Goal: Task Accomplishment & Management: Complete application form

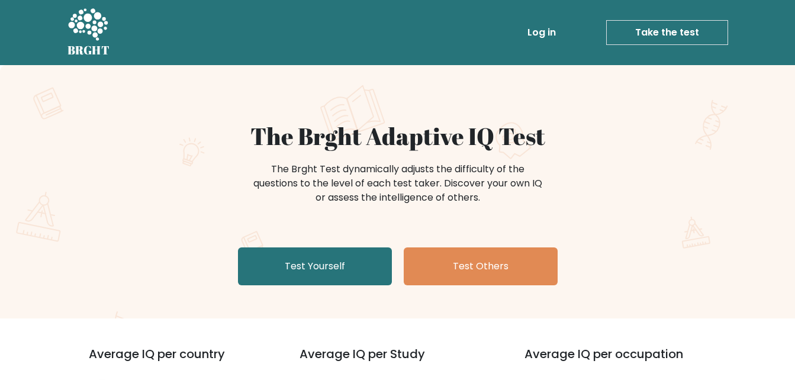
scroll to position [177, 0]
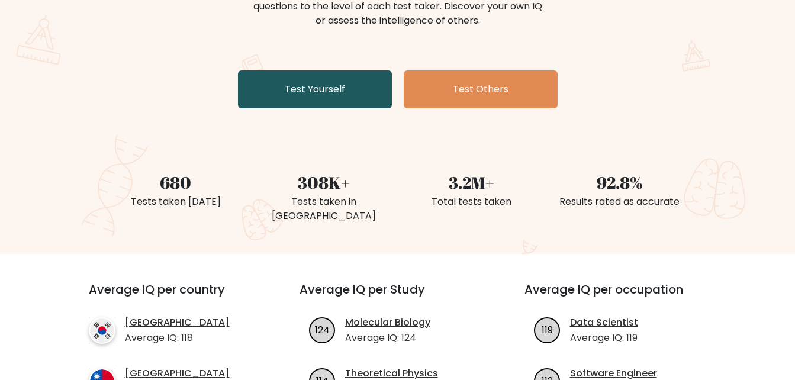
click at [336, 92] on link "Test Yourself" at bounding box center [315, 89] width 154 height 38
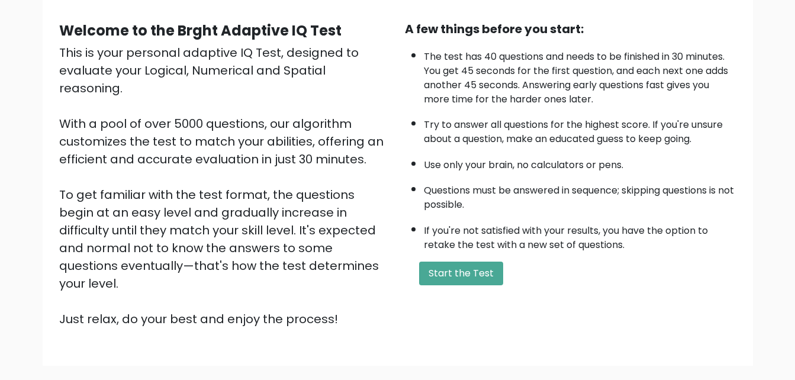
scroll to position [104, 0]
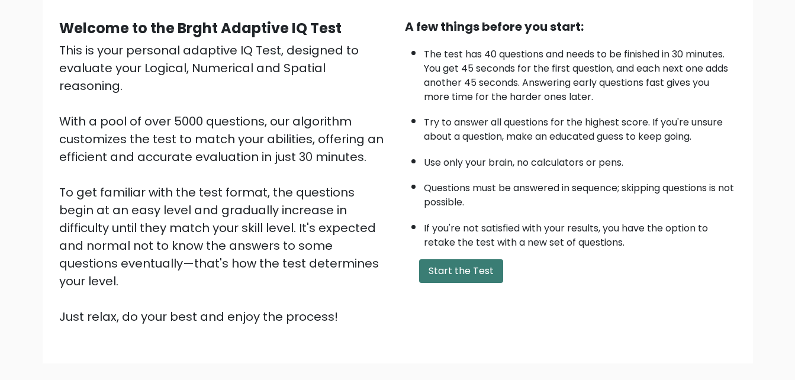
click at [455, 275] on button "Start the Test" at bounding box center [461, 271] width 84 height 24
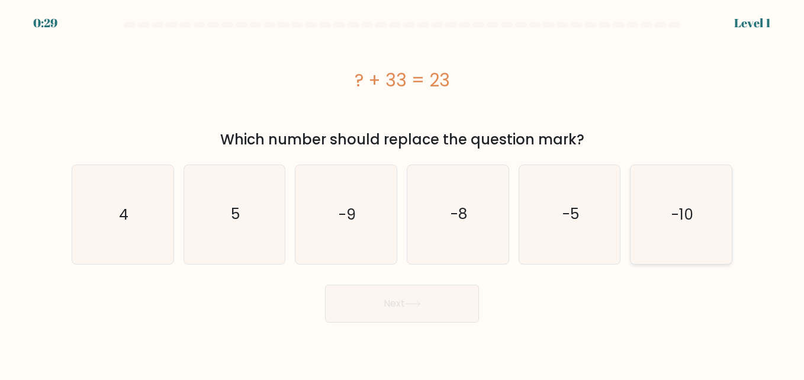
click at [706, 234] on icon "-10" at bounding box center [681, 214] width 98 height 98
click at [403, 193] on input "f. -10" at bounding box center [402, 191] width 1 height 3
radio input "true"
click at [418, 307] on button "Next" at bounding box center [402, 304] width 154 height 38
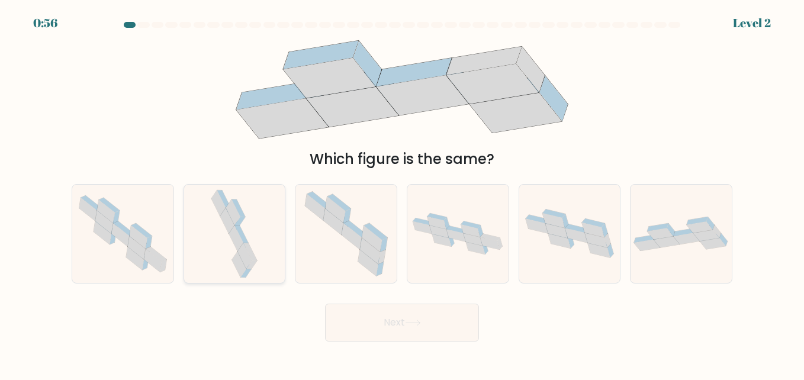
click at [260, 256] on icon at bounding box center [234, 234] width 52 height 98
click at [402, 193] on input "b." at bounding box center [402, 191] width 1 height 3
radio input "true"
click at [378, 327] on button "Next" at bounding box center [402, 323] width 154 height 38
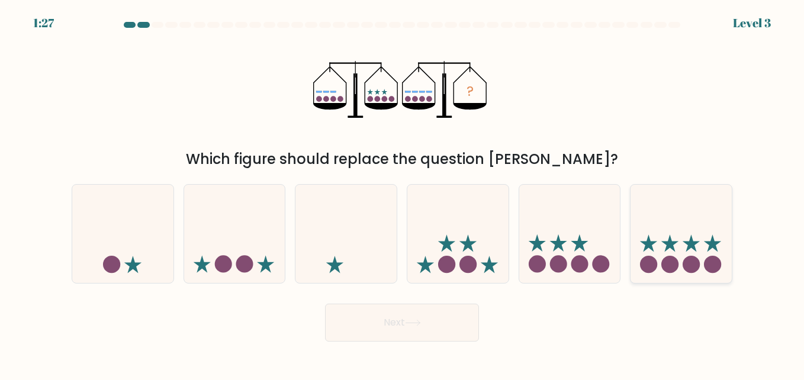
click at [695, 257] on circle at bounding box center [691, 264] width 17 height 17
click at [403, 193] on input "f." at bounding box center [402, 191] width 1 height 3
radio input "true"
click at [431, 317] on button "Next" at bounding box center [402, 323] width 154 height 38
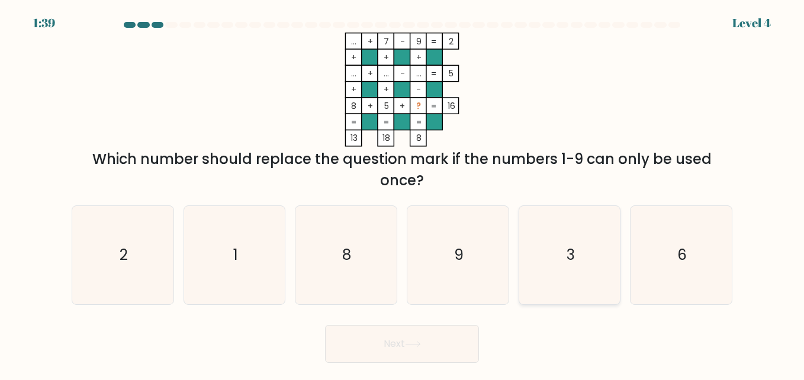
click at [573, 298] on icon "3" at bounding box center [569, 255] width 98 height 98
click at [403, 193] on input "e. 3" at bounding box center [402, 191] width 1 height 3
radio input "true"
click at [417, 341] on icon at bounding box center [413, 344] width 16 height 7
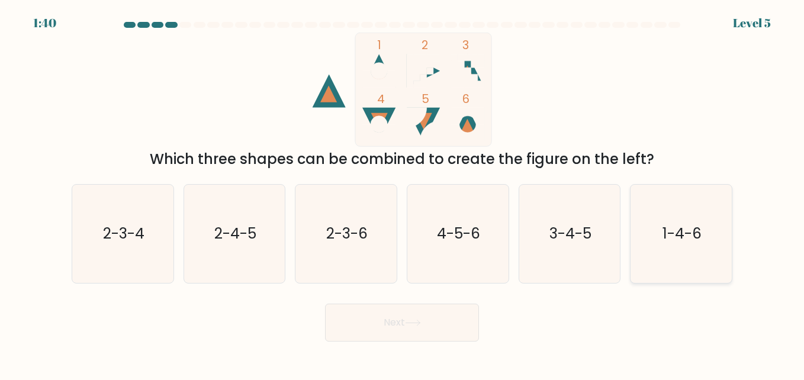
click at [690, 255] on icon "1-4-6" at bounding box center [681, 234] width 98 height 98
click at [403, 193] on input "f. 1-4-6" at bounding box center [402, 191] width 1 height 3
radio input "true"
click at [466, 309] on button "Next" at bounding box center [402, 323] width 154 height 38
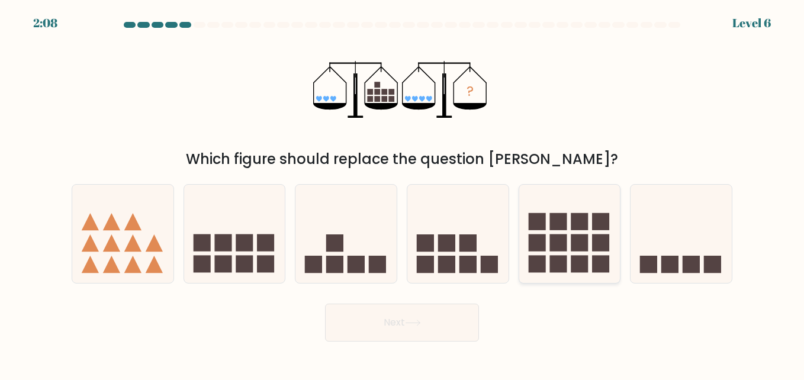
click at [543, 226] on rect at bounding box center [536, 221] width 17 height 17
click at [403, 193] on input "e." at bounding box center [402, 191] width 1 height 3
radio input "true"
click at [452, 318] on button "Next" at bounding box center [402, 323] width 154 height 38
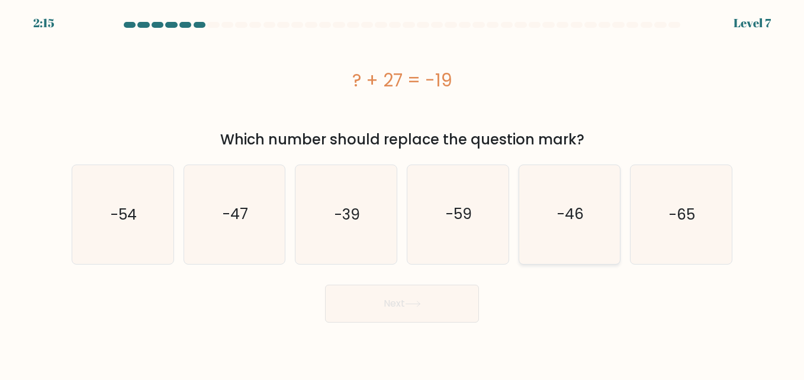
click at [545, 204] on icon "-46" at bounding box center [569, 214] width 98 height 98
click at [403, 193] on input "e. -46" at bounding box center [402, 191] width 1 height 3
radio input "true"
click at [458, 309] on button "Next" at bounding box center [402, 304] width 154 height 38
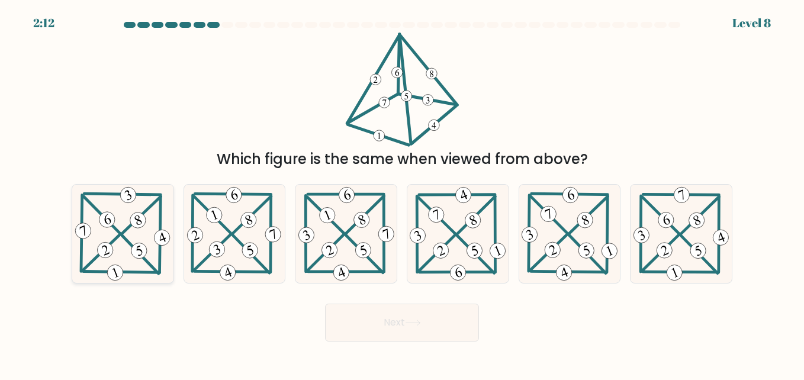
click at [116, 243] on icon at bounding box center [123, 234] width 100 height 98
click at [402, 193] on input "a." at bounding box center [402, 191] width 1 height 3
radio input "true"
click at [439, 327] on button "Next" at bounding box center [402, 323] width 154 height 38
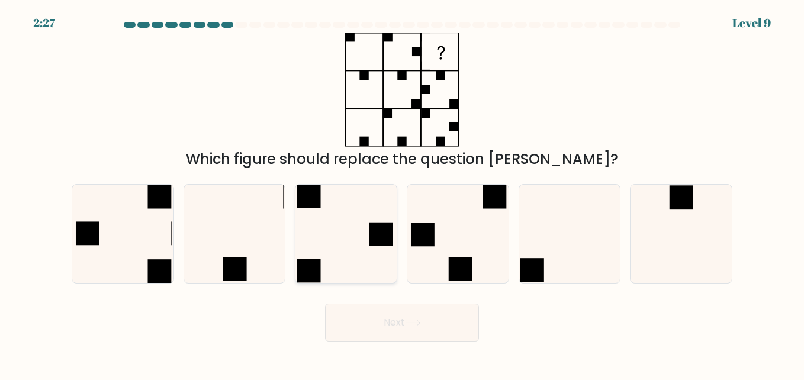
click at [356, 256] on icon at bounding box center [346, 234] width 98 height 98
click at [402, 193] on input "c." at bounding box center [402, 191] width 1 height 3
radio input "true"
click at [413, 323] on icon at bounding box center [413, 323] width 16 height 7
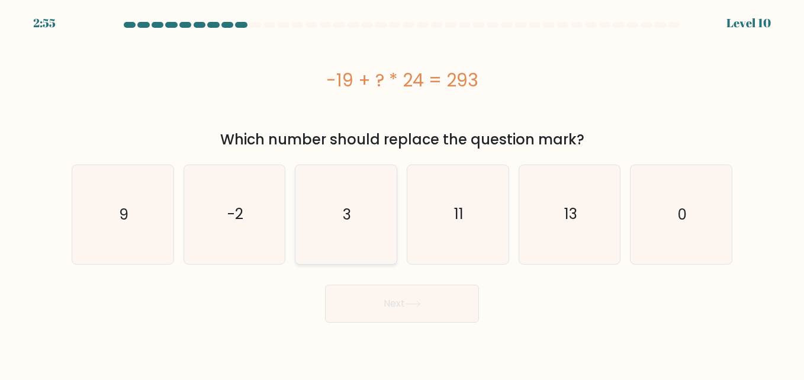
click at [383, 213] on icon "3" at bounding box center [346, 214] width 98 height 98
click at [402, 193] on input "c. 3" at bounding box center [402, 191] width 1 height 3
radio input "true"
click at [407, 310] on button "Next" at bounding box center [402, 304] width 154 height 38
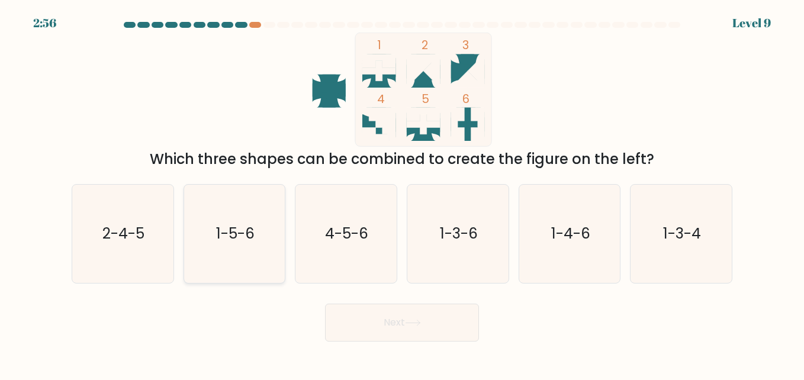
click at [268, 235] on icon "1-5-6" at bounding box center [234, 234] width 98 height 98
click at [402, 193] on input "b. 1-5-6" at bounding box center [402, 191] width 1 height 3
radio input "true"
click at [429, 347] on body "2:56 Level 9" at bounding box center [402, 190] width 804 height 380
click at [438, 327] on button "Next" at bounding box center [402, 323] width 154 height 38
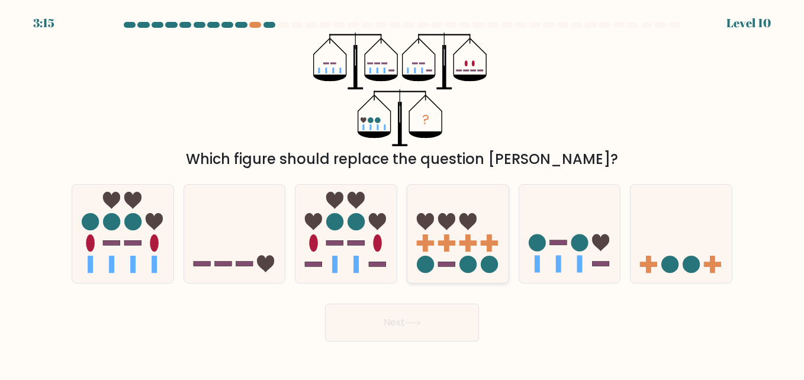
click at [414, 252] on icon at bounding box center [457, 233] width 101 height 83
click at [403, 193] on input "d." at bounding box center [402, 191] width 1 height 3
radio input "true"
click at [346, 265] on icon at bounding box center [345, 233] width 101 height 83
click at [402, 193] on input "c." at bounding box center [402, 191] width 1 height 3
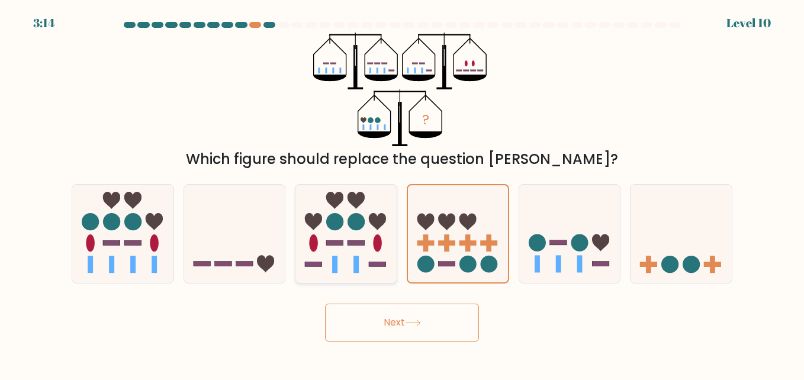
radio input "true"
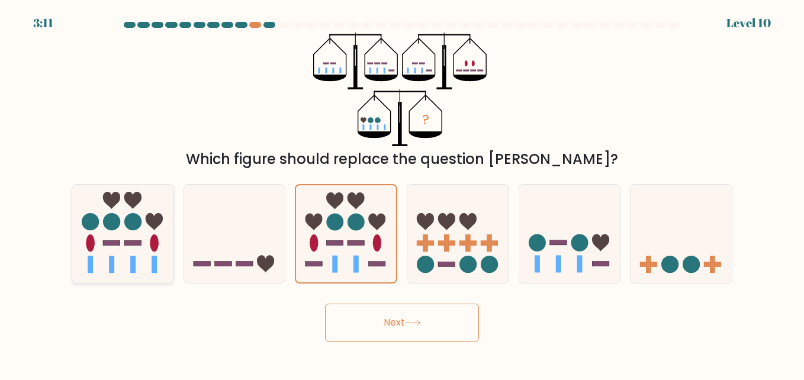
click at [110, 220] on circle at bounding box center [111, 221] width 17 height 17
click at [402, 193] on input "a." at bounding box center [402, 191] width 1 height 3
radio input "true"
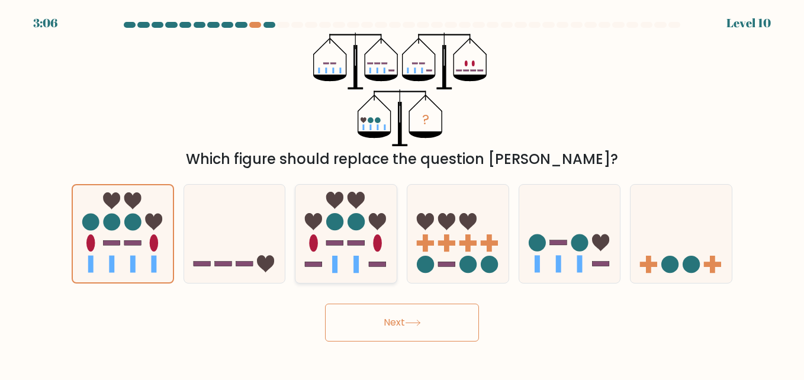
click at [374, 252] on icon at bounding box center [345, 233] width 101 height 83
click at [402, 193] on input "c." at bounding box center [402, 191] width 1 height 3
radio input "true"
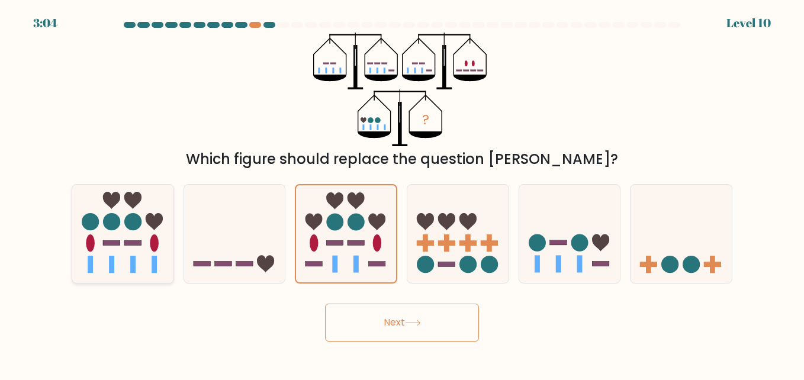
click at [128, 243] on rect at bounding box center [132, 242] width 17 height 5
click at [402, 193] on input "a." at bounding box center [402, 191] width 1 height 3
radio input "true"
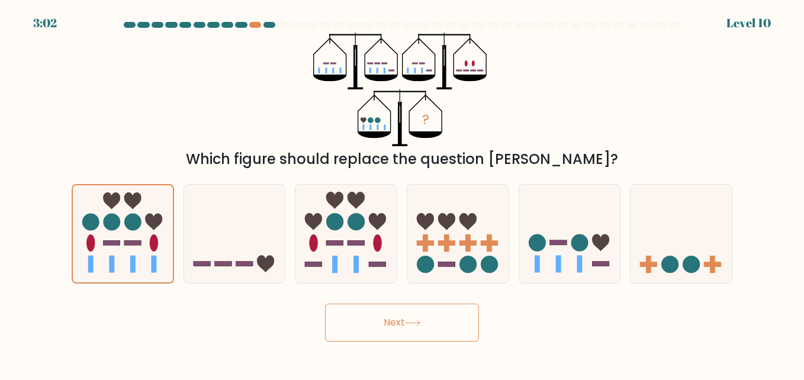
click at [420, 333] on button "Next" at bounding box center [402, 323] width 154 height 38
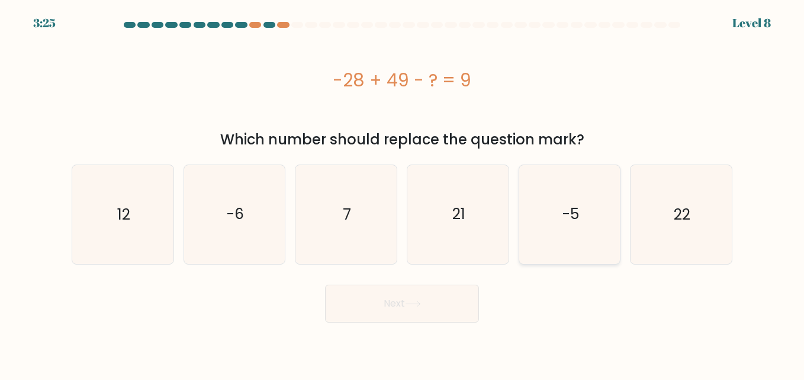
click at [597, 233] on icon "-5" at bounding box center [569, 214] width 98 height 98
click at [403, 193] on input "e. -5" at bounding box center [402, 191] width 1 height 3
radio input "true"
click at [429, 294] on button "Next" at bounding box center [402, 304] width 154 height 38
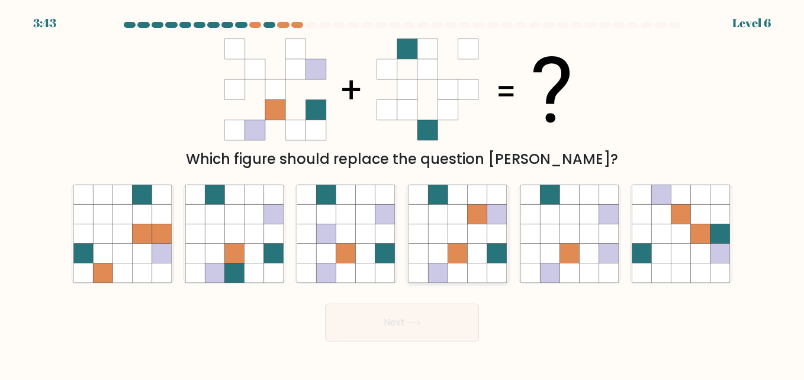
click at [483, 233] on icon at bounding box center [478, 234] width 20 height 20
click at [403, 193] on input "d." at bounding box center [402, 191] width 1 height 3
radio input "true"
click at [439, 306] on button "Next" at bounding box center [402, 323] width 154 height 38
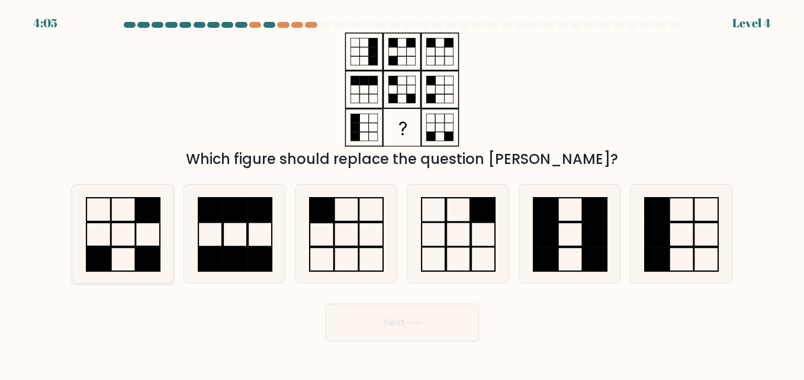
click at [127, 250] on icon at bounding box center [122, 234] width 98 height 98
click at [402, 193] on input "a." at bounding box center [402, 191] width 1 height 3
radio input "true"
click at [415, 320] on icon at bounding box center [413, 323] width 16 height 7
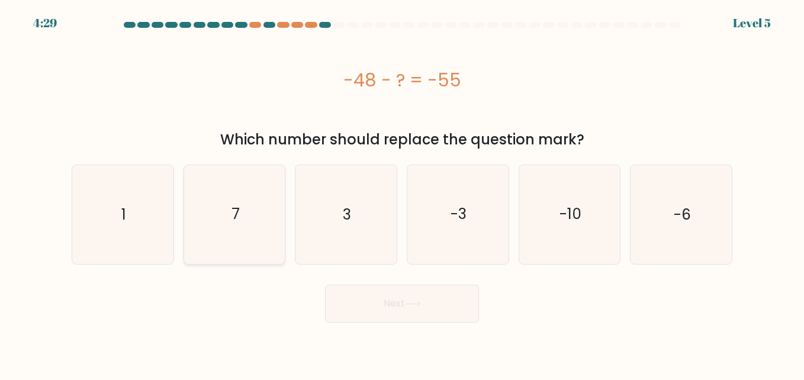
click at [227, 222] on icon "7" at bounding box center [234, 214] width 98 height 98
click at [402, 193] on input "b. 7" at bounding box center [402, 191] width 1 height 3
radio input "true"
click at [429, 303] on button "Next" at bounding box center [402, 304] width 154 height 38
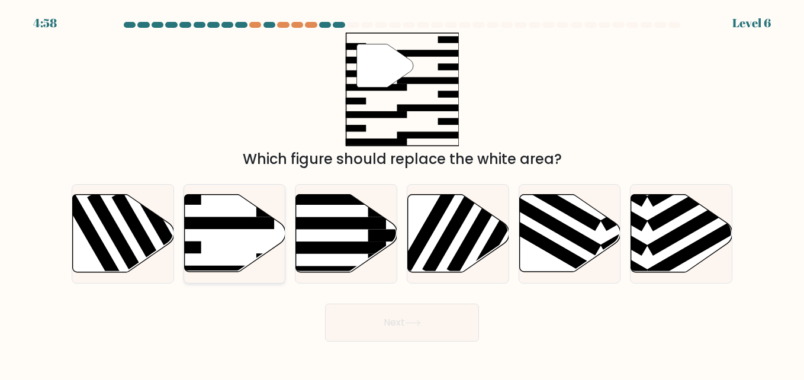
click at [255, 250] on icon at bounding box center [234, 234] width 101 height 78
click at [402, 193] on input "b." at bounding box center [402, 191] width 1 height 3
radio input "true"
click at [443, 323] on button "Next" at bounding box center [402, 323] width 154 height 38
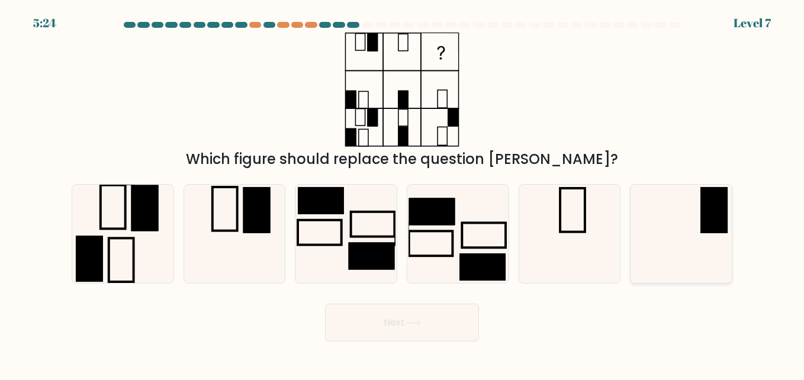
click at [694, 224] on icon at bounding box center [681, 234] width 98 height 98
click at [403, 193] on input "f." at bounding box center [402, 191] width 1 height 3
radio input "true"
click at [380, 326] on button "Next" at bounding box center [402, 323] width 154 height 38
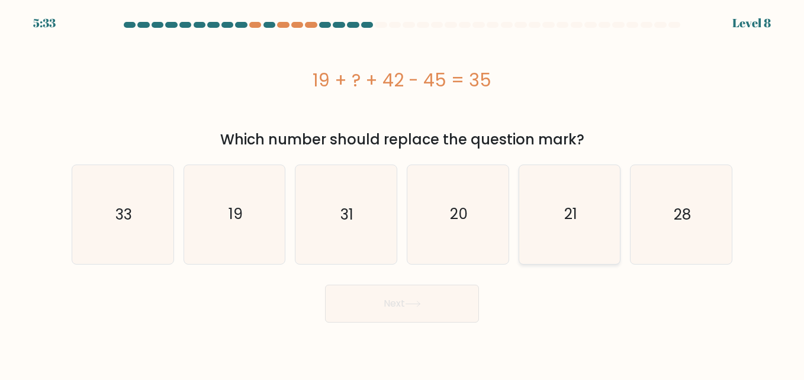
click at [541, 209] on icon "21" at bounding box center [569, 214] width 98 height 98
click at [403, 193] on input "e. 21" at bounding box center [402, 191] width 1 height 3
radio input "true"
click at [396, 308] on button "Next" at bounding box center [402, 304] width 154 height 38
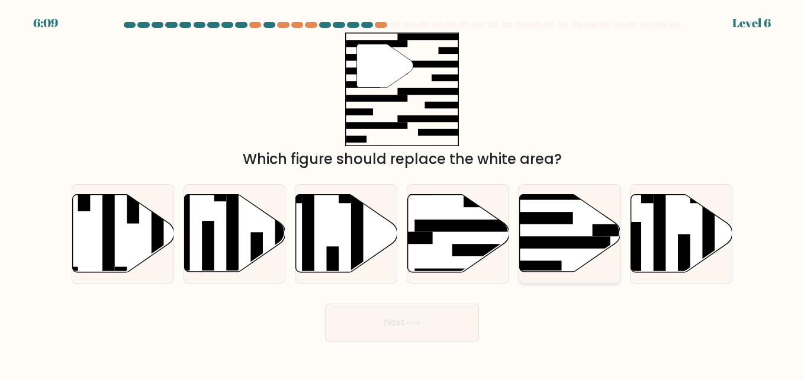
click at [578, 216] on icon at bounding box center [569, 234] width 101 height 78
click at [403, 193] on input "e." at bounding box center [402, 191] width 1 height 3
radio input "true"
click at [470, 306] on button "Next" at bounding box center [402, 323] width 154 height 38
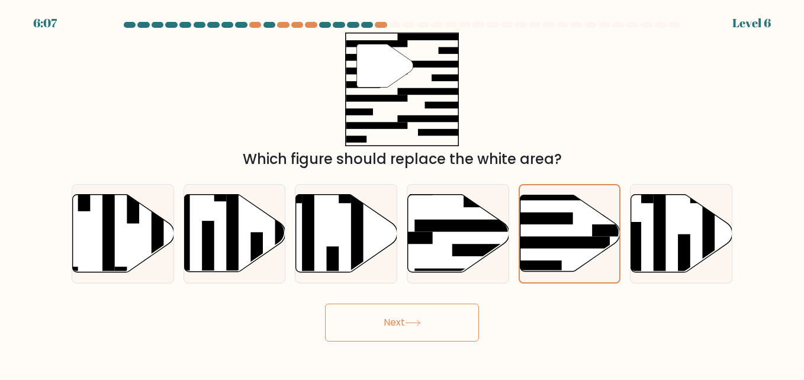
click at [441, 323] on button "Next" at bounding box center [402, 323] width 154 height 38
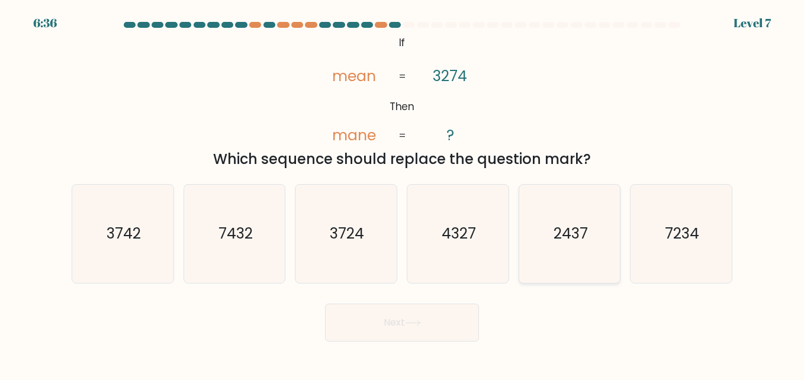
click at [549, 216] on icon "2437" at bounding box center [569, 234] width 98 height 98
click at [403, 193] on input "e. 2437" at bounding box center [402, 191] width 1 height 3
radio input "true"
click at [420, 337] on button "Next" at bounding box center [402, 323] width 154 height 38
click at [430, 322] on button "Next" at bounding box center [402, 323] width 154 height 38
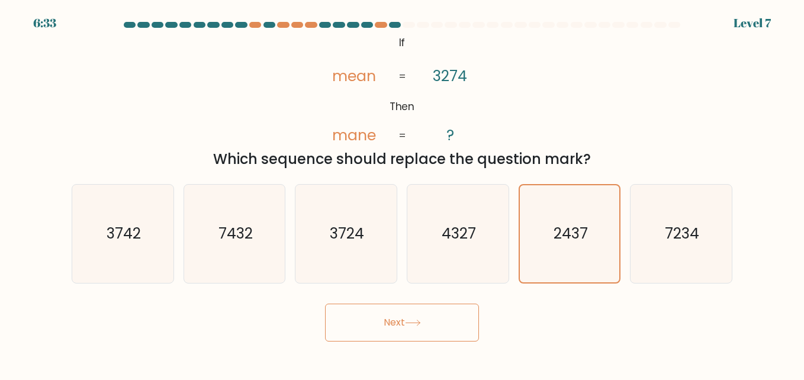
click at [430, 322] on button "Next" at bounding box center [402, 323] width 154 height 38
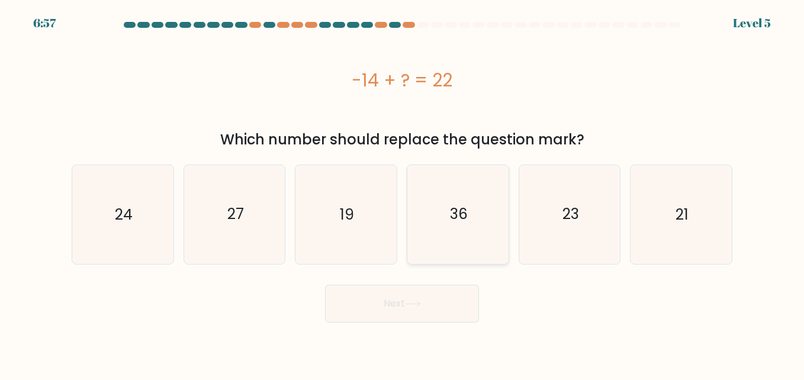
click at [440, 210] on icon "36" at bounding box center [458, 214] width 98 height 98
click at [403, 193] on input "d. 36" at bounding box center [402, 191] width 1 height 3
radio input "true"
click at [560, 324] on body "6:53 Level 5 a." at bounding box center [402, 190] width 804 height 380
click at [442, 294] on button "Next" at bounding box center [402, 304] width 154 height 38
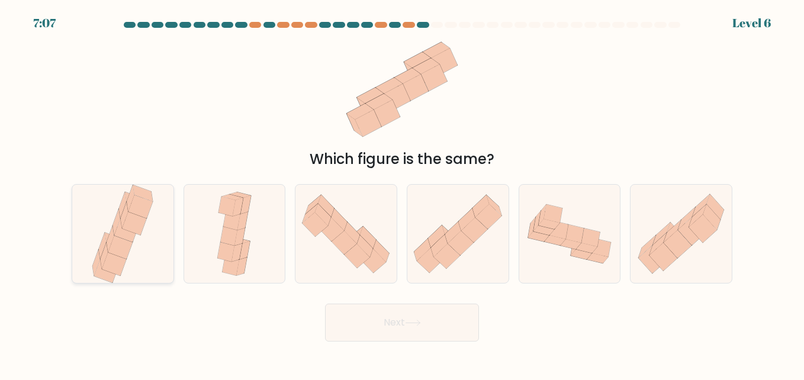
click at [119, 227] on icon at bounding box center [126, 229] width 24 height 23
click at [402, 193] on input "a." at bounding box center [402, 191] width 1 height 3
radio input "true"
click at [367, 307] on button "Next" at bounding box center [402, 323] width 154 height 38
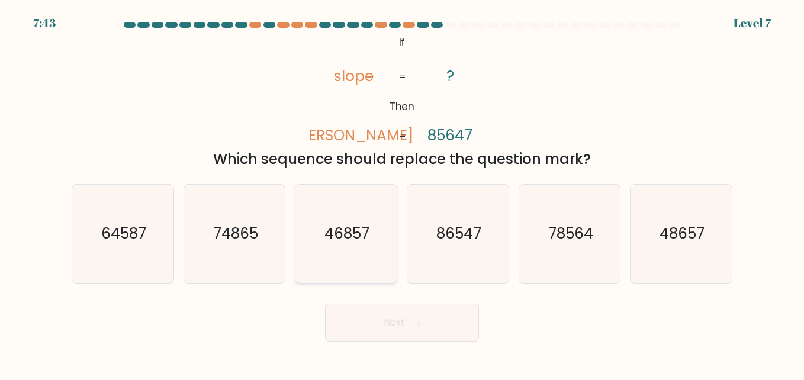
click at [313, 232] on icon "46857" at bounding box center [346, 234] width 98 height 98
click at [402, 193] on input "c. 46857" at bounding box center [402, 191] width 1 height 3
radio input "true"
click at [452, 313] on button "Next" at bounding box center [402, 323] width 154 height 38
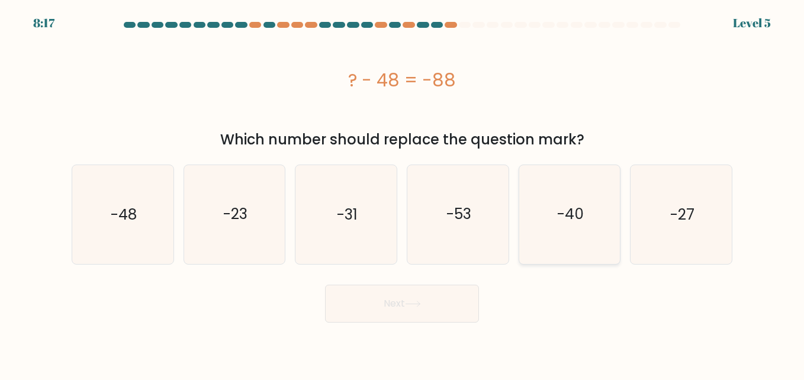
click at [573, 202] on icon "-40" at bounding box center [569, 214] width 98 height 98
click at [403, 193] on input "e. -40" at bounding box center [402, 191] width 1 height 3
radio input "true"
click at [407, 309] on button "Next" at bounding box center [402, 304] width 154 height 38
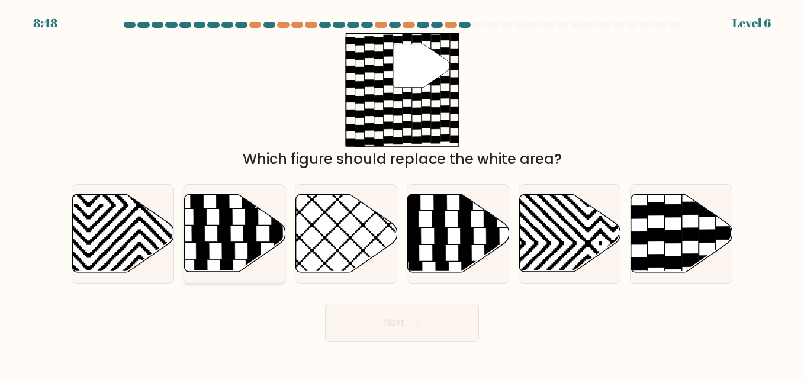
click at [246, 217] on icon at bounding box center [251, 217] width 13 height 16
click at [402, 193] on input "b." at bounding box center [402, 191] width 1 height 3
radio input "true"
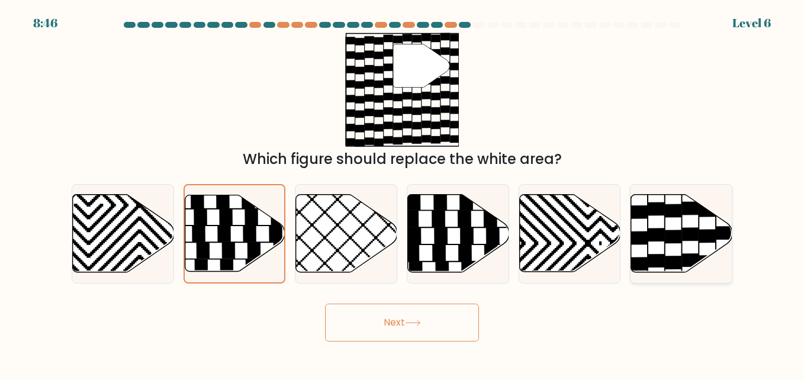
click at [675, 215] on icon at bounding box center [674, 210] width 16 height 13
click at [403, 193] on input "f." at bounding box center [402, 191] width 1 height 3
radio input "true"
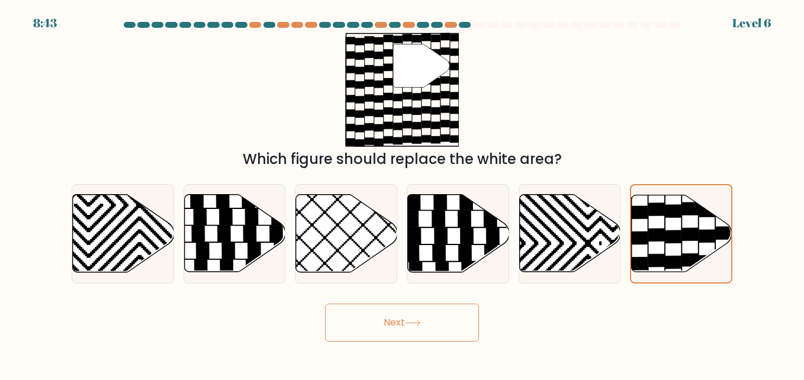
click at [442, 319] on button "Next" at bounding box center [402, 323] width 154 height 38
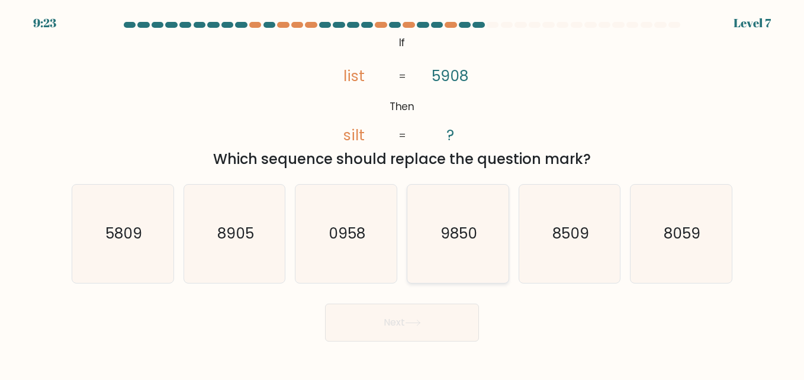
click at [467, 208] on icon "9850" at bounding box center [458, 234] width 98 height 98
click at [403, 193] on input "d. 9850" at bounding box center [402, 191] width 1 height 3
radio input "true"
click at [458, 322] on button "Next" at bounding box center [402, 323] width 154 height 38
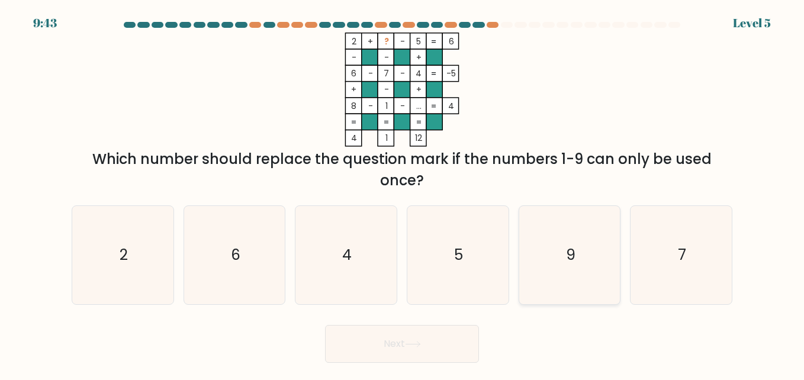
click at [554, 246] on icon "9" at bounding box center [569, 255] width 98 height 98
click at [403, 193] on input "e. 9" at bounding box center [402, 191] width 1 height 3
radio input "true"
click at [431, 345] on button "Next" at bounding box center [402, 344] width 154 height 38
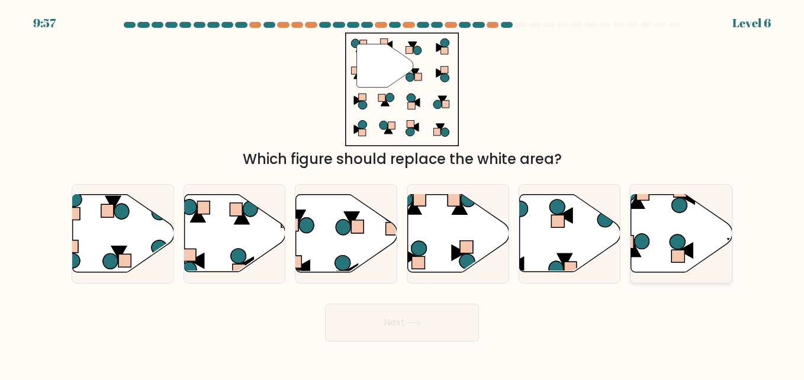
click at [682, 230] on icon at bounding box center [681, 234] width 101 height 78
click at [403, 193] on input "f." at bounding box center [402, 191] width 1 height 3
radio input "true"
click at [578, 245] on icon at bounding box center [569, 234] width 101 height 78
click at [403, 193] on input "e." at bounding box center [402, 191] width 1 height 3
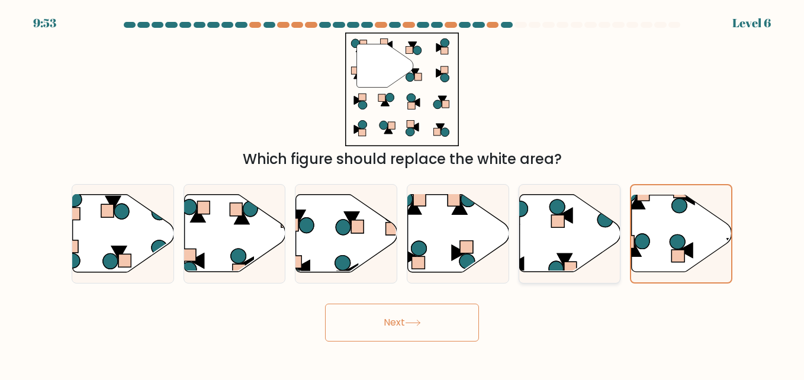
radio input "true"
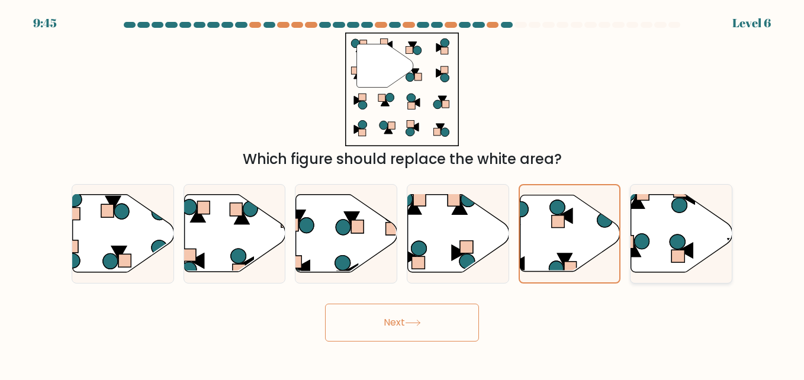
click at [670, 241] on icon at bounding box center [677, 241] width 15 height 15
click at [403, 193] on input "f." at bounding box center [402, 191] width 1 height 3
radio input "true"
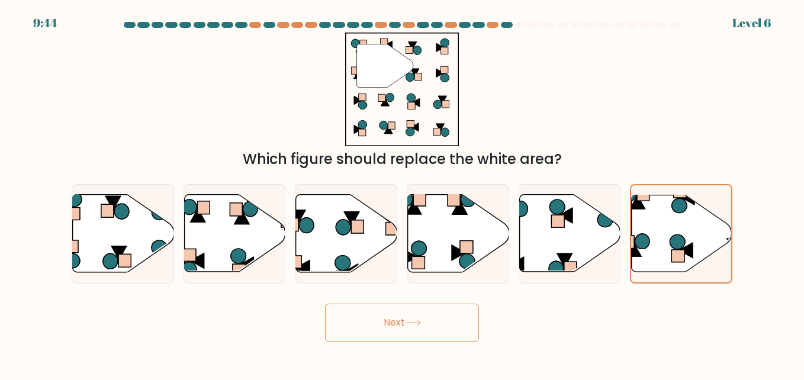
click at [412, 348] on body "9:44 Level 6" at bounding box center [402, 190] width 804 height 380
click at [451, 319] on button "Next" at bounding box center [402, 323] width 154 height 38
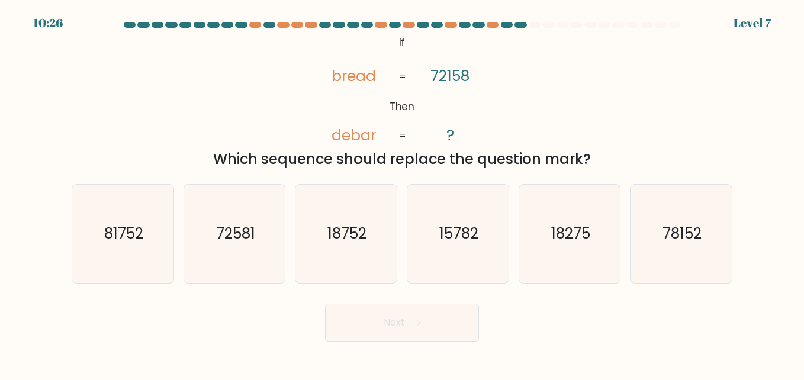
click at [511, 196] on div "d. 15782" at bounding box center [458, 233] width 112 height 99
click at [488, 226] on icon "15782" at bounding box center [458, 234] width 98 height 98
click at [403, 193] on input "d. 15782" at bounding box center [402, 191] width 1 height 3
radio input "true"
click at [439, 332] on button "Next" at bounding box center [402, 323] width 154 height 38
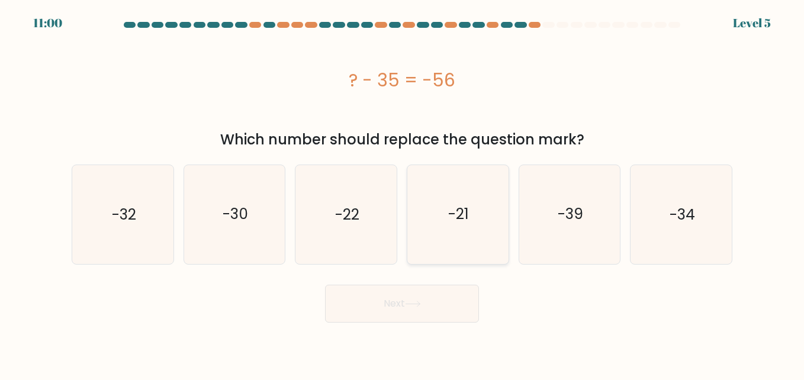
click at [450, 202] on icon "-21" at bounding box center [458, 214] width 98 height 98
click at [403, 193] on input "d. -21" at bounding box center [402, 191] width 1 height 3
radio input "true"
click at [410, 313] on button "Next" at bounding box center [402, 304] width 154 height 38
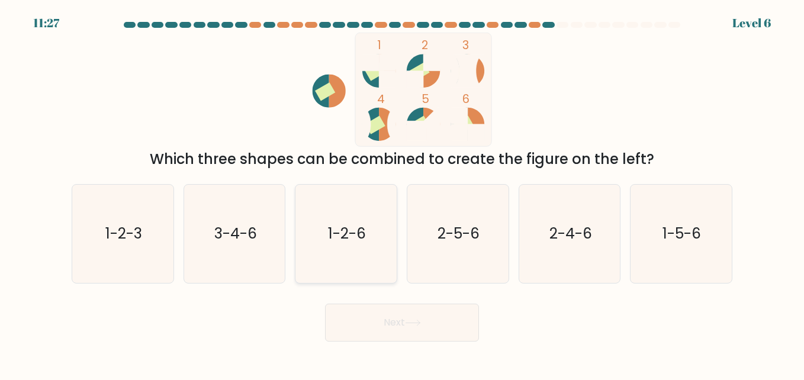
click at [323, 239] on icon "1-2-6" at bounding box center [346, 234] width 98 height 98
click at [402, 193] on input "c. 1-2-6" at bounding box center [402, 191] width 1 height 3
radio input "true"
click at [414, 336] on button "Next" at bounding box center [402, 323] width 154 height 38
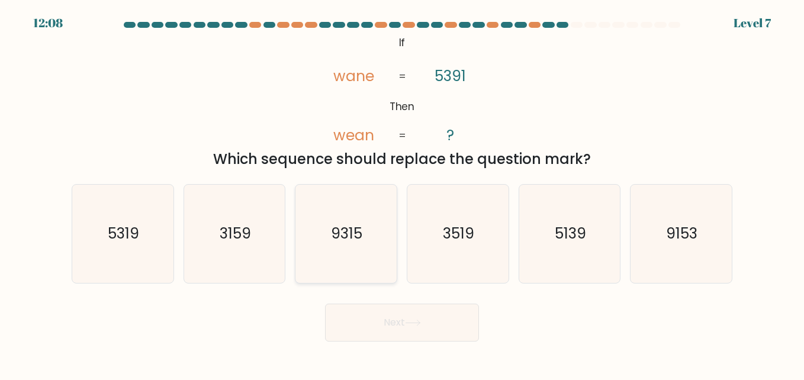
click at [371, 201] on icon "9315" at bounding box center [346, 234] width 98 height 98
click at [402, 193] on input "c. 9315" at bounding box center [402, 191] width 1 height 3
radio input "true"
click at [387, 305] on button "Next" at bounding box center [402, 323] width 154 height 38
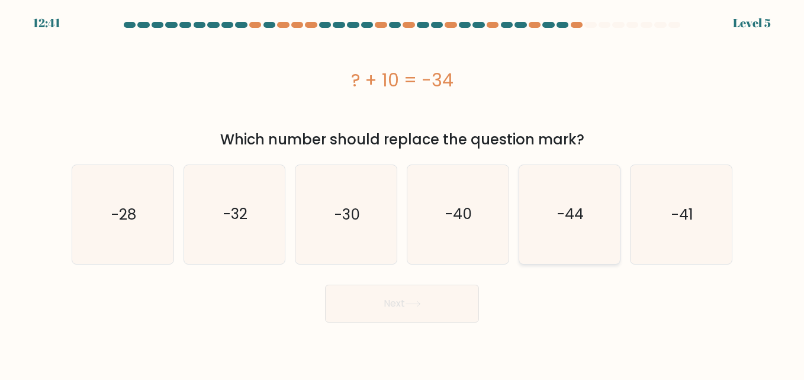
click at [565, 234] on icon "-44" at bounding box center [569, 214] width 98 height 98
click at [403, 193] on input "e. -44" at bounding box center [402, 191] width 1 height 3
radio input "true"
click at [436, 292] on button "Next" at bounding box center [402, 304] width 154 height 38
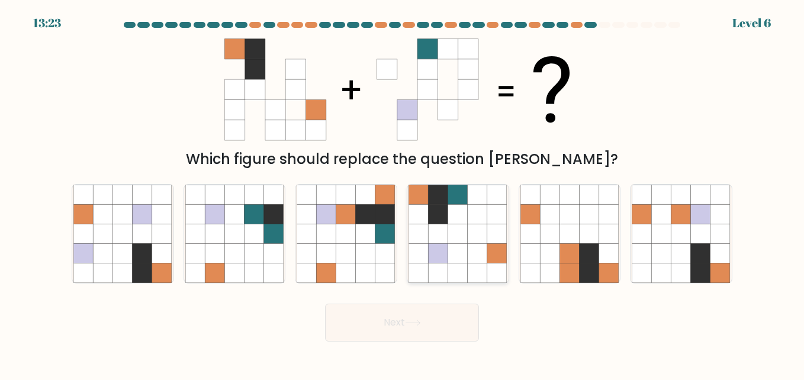
click at [422, 242] on icon at bounding box center [419, 234] width 20 height 20
click at [403, 193] on input "d." at bounding box center [402, 191] width 1 height 3
radio input "true"
click at [443, 336] on button "Next" at bounding box center [402, 323] width 154 height 38
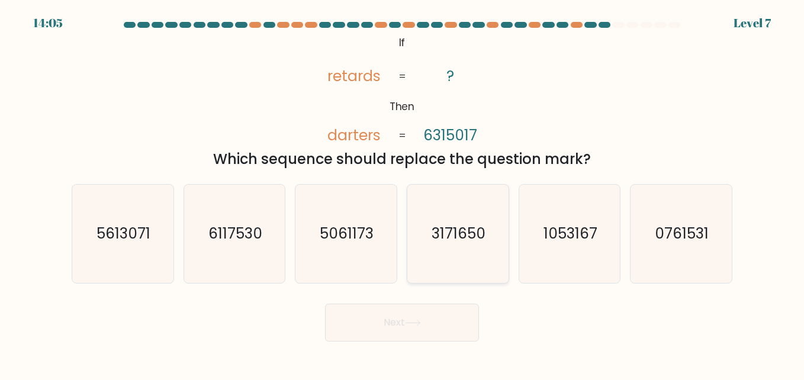
click at [423, 224] on icon "3171650" at bounding box center [458, 234] width 98 height 98
click at [403, 193] on input "d. 3171650" at bounding box center [402, 191] width 1 height 3
radio input "true"
click at [424, 337] on button "Next" at bounding box center [402, 323] width 154 height 38
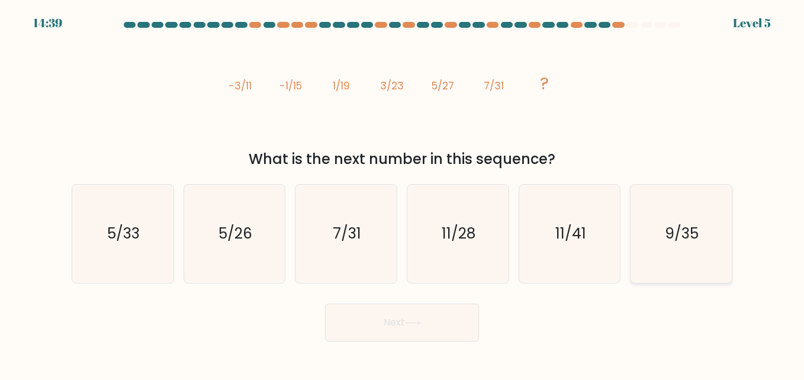
click at [644, 255] on icon "9/35" at bounding box center [681, 234] width 98 height 98
click at [403, 193] on input "f. 9/35" at bounding box center [402, 191] width 1 height 3
radio input "true"
click at [413, 324] on icon at bounding box center [413, 323] width 16 height 7
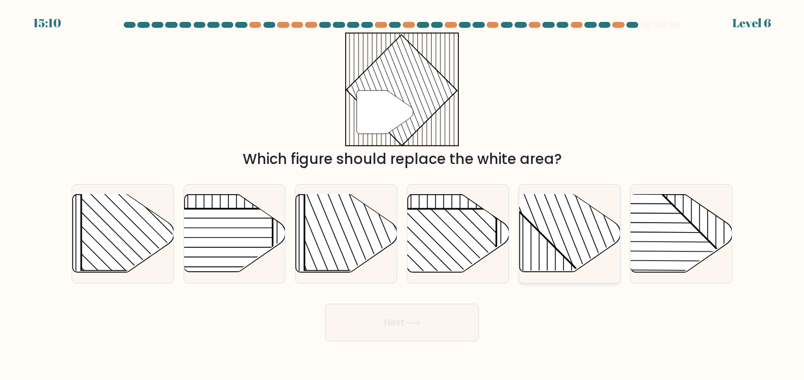
click at [541, 224] on rect at bounding box center [600, 194] width 198 height 198
click at [403, 193] on input "e." at bounding box center [402, 191] width 1 height 3
radio input "true"
click at [421, 330] on button "Next" at bounding box center [402, 323] width 154 height 38
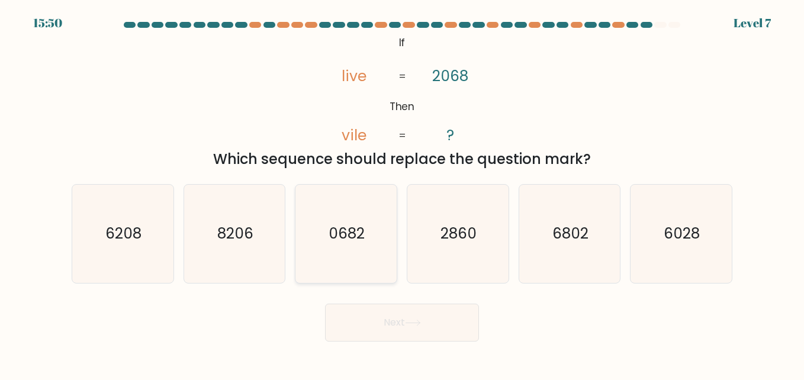
click at [355, 232] on text "0682" at bounding box center [347, 233] width 36 height 21
click at [402, 193] on input "c. 0682" at bounding box center [402, 191] width 1 height 3
radio input "true"
click at [389, 341] on button "Next" at bounding box center [402, 323] width 154 height 38
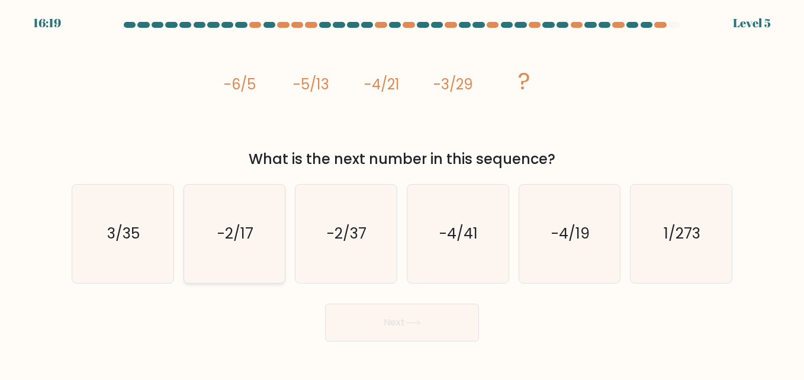
click at [217, 243] on text "-2/17" at bounding box center [235, 233] width 36 height 21
click at [402, 193] on input "b. -2/17" at bounding box center [402, 191] width 1 height 3
radio input "true"
click at [381, 324] on button "Next" at bounding box center [402, 323] width 154 height 38
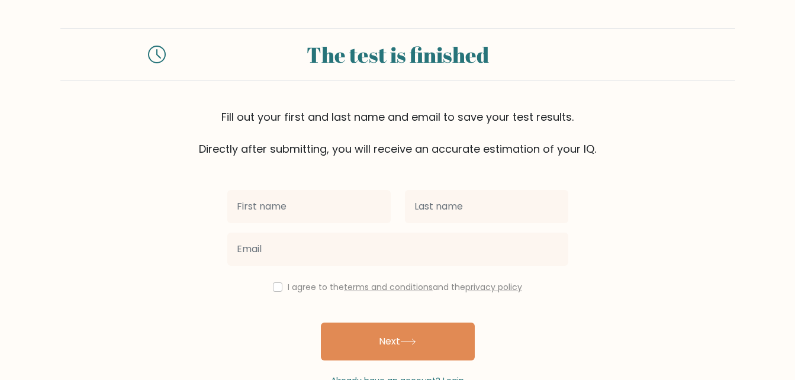
click at [292, 210] on input "text" at bounding box center [308, 206] width 163 height 33
type input "K"
type input "pardeep"
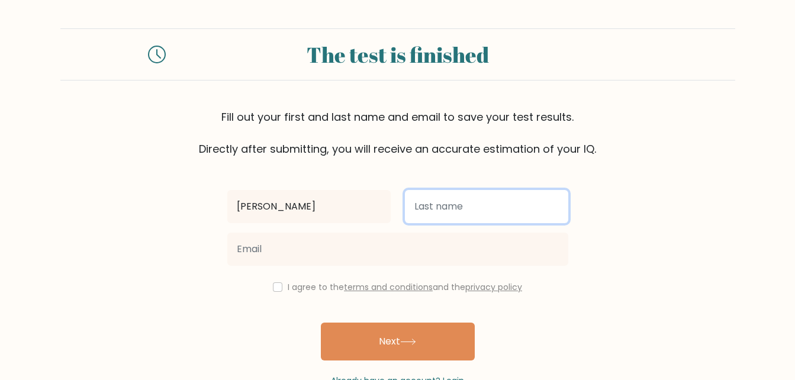
click at [446, 207] on input "text" at bounding box center [486, 206] width 163 height 33
type input "singh"
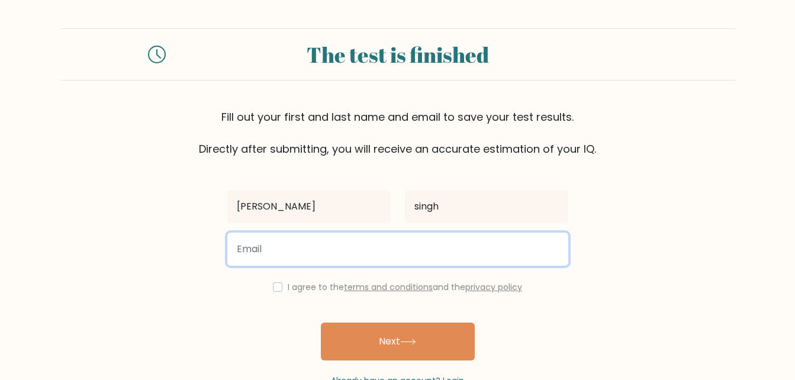
click at [324, 259] on input "email" at bounding box center [397, 249] width 341 height 33
type input "2100088@live.stmarys.ac.uk"
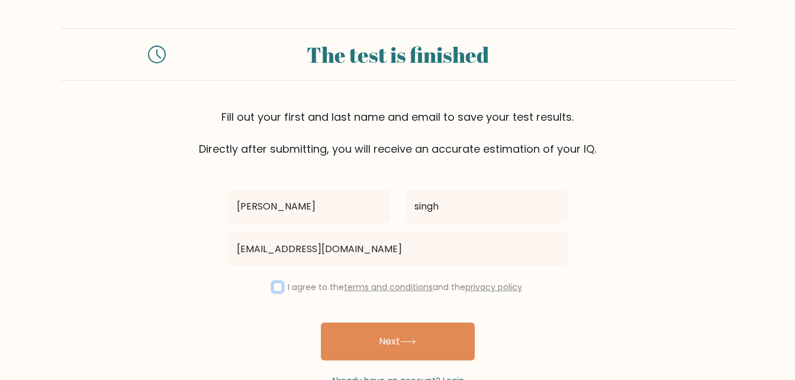
click at [279, 290] on input "checkbox" at bounding box center [277, 286] width 9 height 9
checkbox input "true"
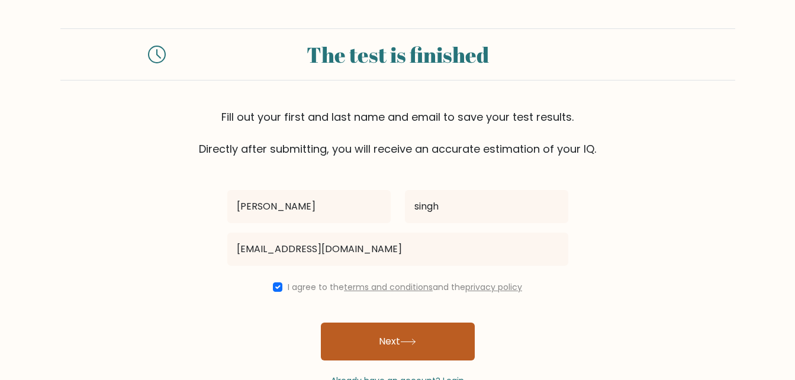
click at [371, 326] on button "Next" at bounding box center [398, 342] width 154 height 38
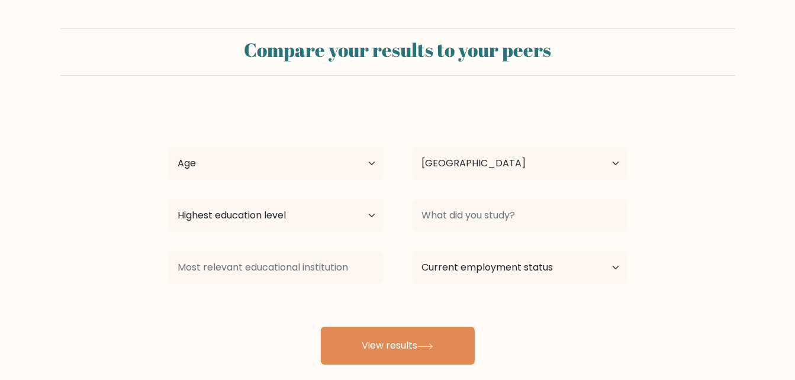
select select "IN"
click at [334, 151] on select "Age Under 18 years old 18-24 years old 25-34 years old 35-44 years old 45-54 ye…" at bounding box center [276, 163] width 216 height 33
select select "18_24"
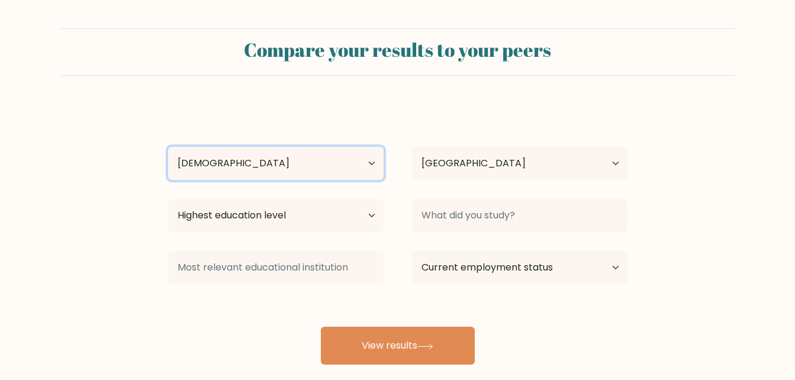
click at [168, 147] on select "Age Under 18 years old 18-24 years old 25-34 years old 35-44 years old 45-54 ye…" at bounding box center [276, 163] width 216 height 33
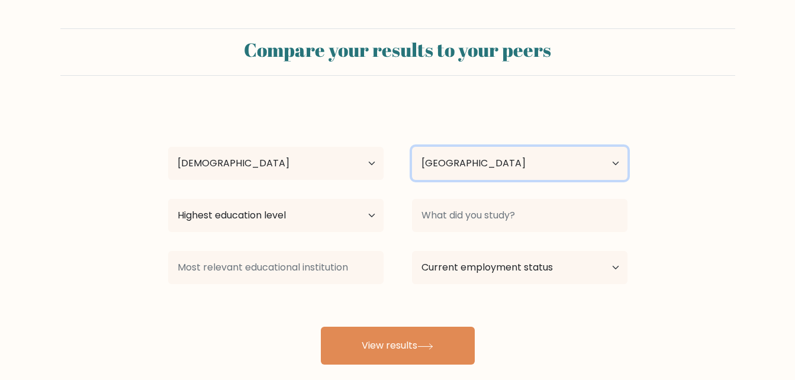
click at [546, 152] on select "Country Afghanistan Albania Algeria American Samoa Andorra Angola Anguilla Anta…" at bounding box center [520, 163] width 216 height 33
select select "GB"
click at [412, 147] on select "Country Afghanistan Albania Algeria American Samoa Andorra Angola Anguilla Anta…" at bounding box center [520, 163] width 216 height 33
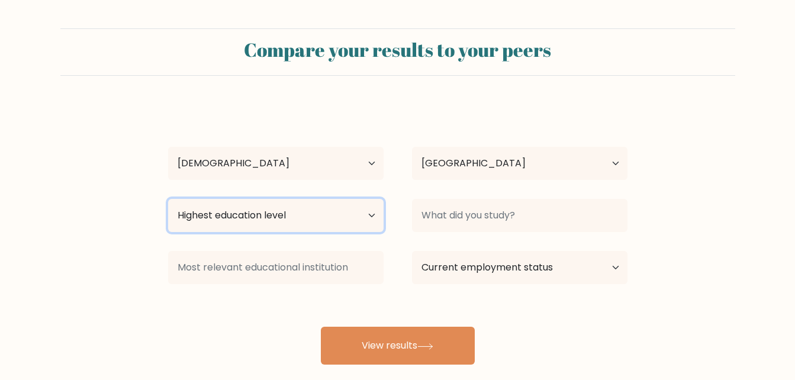
click at [298, 218] on select "Highest education level No schooling Primary Lower Secondary Upper Secondary Oc…" at bounding box center [276, 215] width 216 height 33
select select "masters_degree"
click at [168, 199] on select "Highest education level No schooling Primary Lower Secondary Upper Secondary Oc…" at bounding box center [276, 215] width 216 height 33
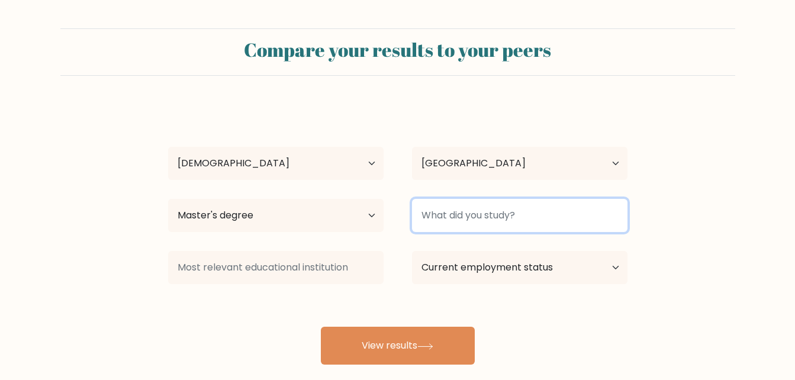
click at [515, 220] on input at bounding box center [520, 215] width 216 height 33
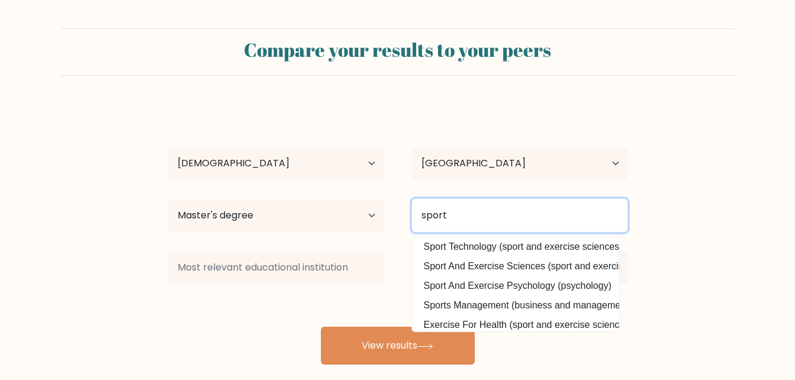
scroll to position [85, 0]
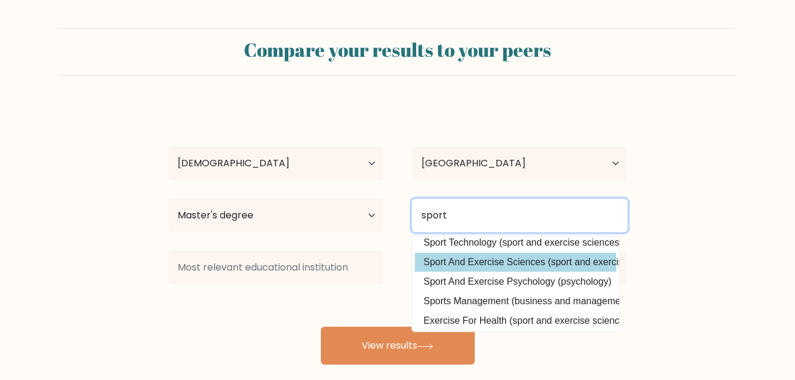
type input "sport"
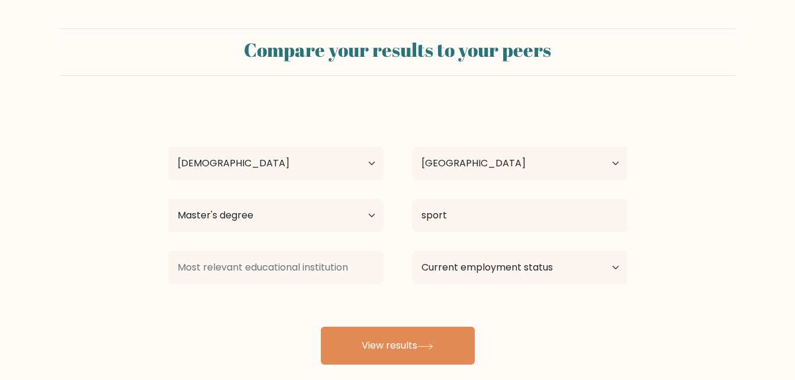
click at [508, 263] on div "pardeep singh Age Under 18 years old 18-24 years old 25-34 years old 35-44 year…" at bounding box center [398, 234] width 474 height 261
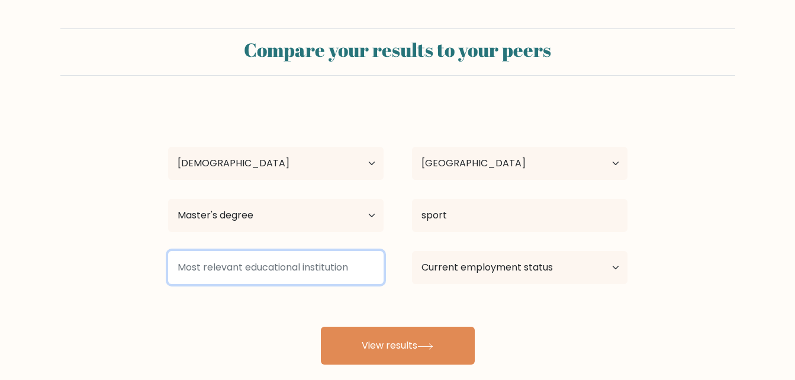
click at [286, 266] on input at bounding box center [276, 267] width 216 height 33
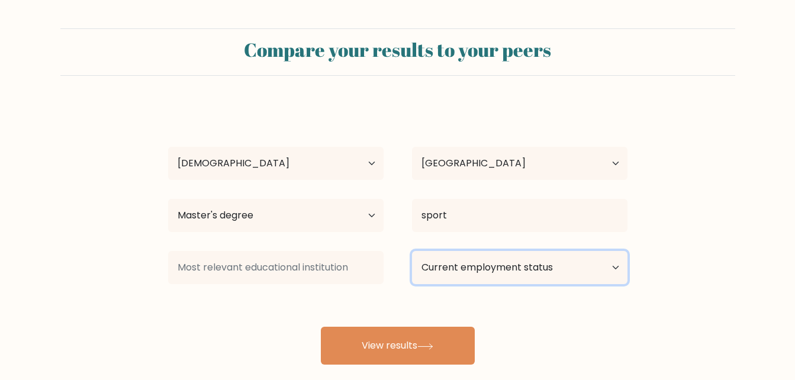
click at [490, 264] on select "Current employment status Employed Student Retired Other / prefer not to answer" at bounding box center [520, 267] width 216 height 33
select select "student"
click at [412, 251] on select "Current employment status Employed Student Retired Other / prefer not to answer" at bounding box center [520, 267] width 216 height 33
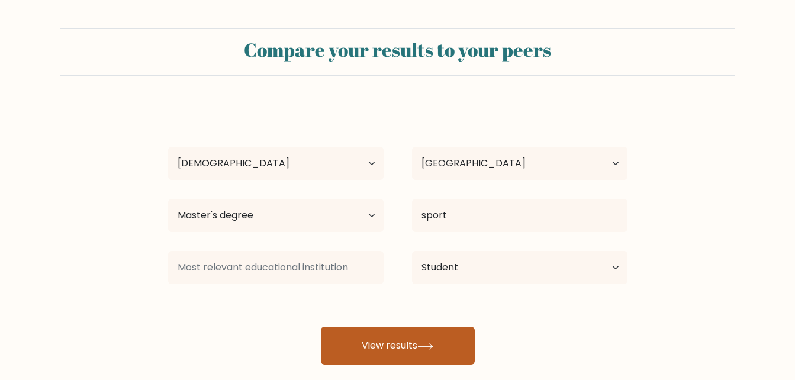
click at [390, 365] on button "View results" at bounding box center [398, 346] width 154 height 38
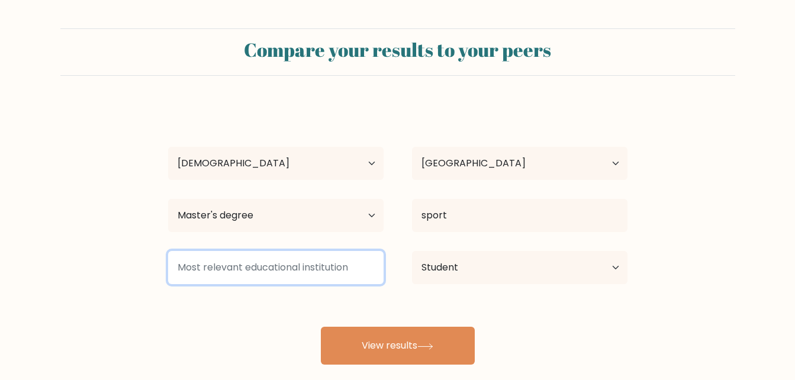
click at [310, 253] on input at bounding box center [276, 267] width 216 height 33
type input "s"
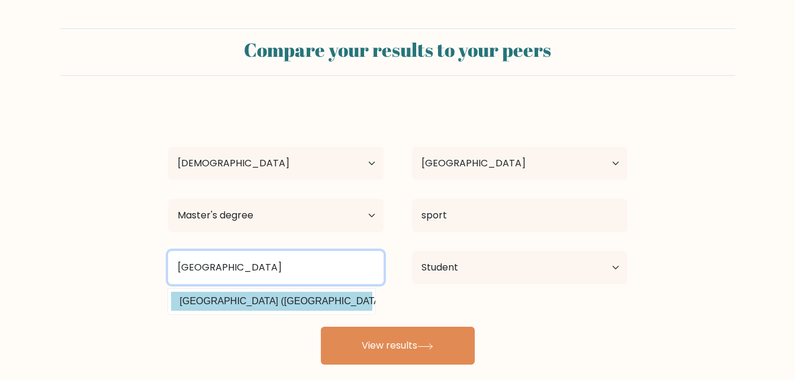
type input "brighton"
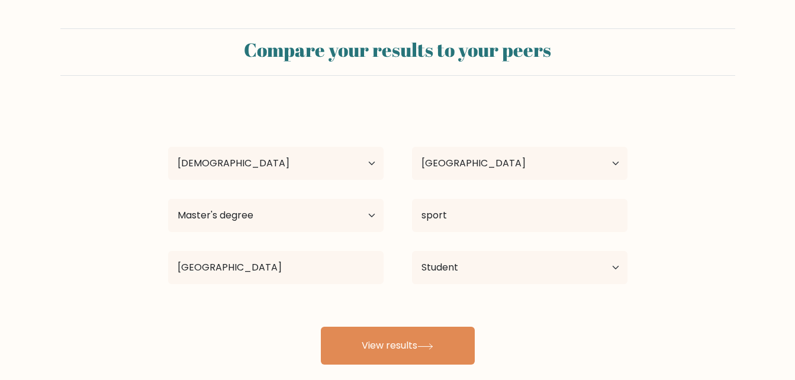
click at [319, 310] on div "pardeep singh Age Under 18 years old 18-24 years old 25-34 years old 35-44 year…" at bounding box center [398, 234] width 474 height 261
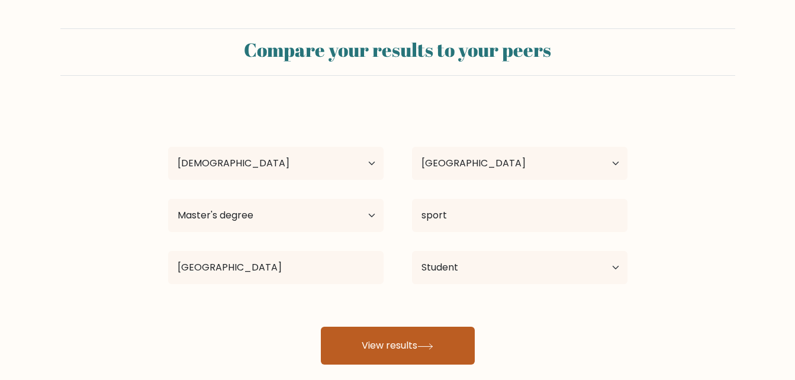
click at [425, 329] on button "View results" at bounding box center [398, 346] width 154 height 38
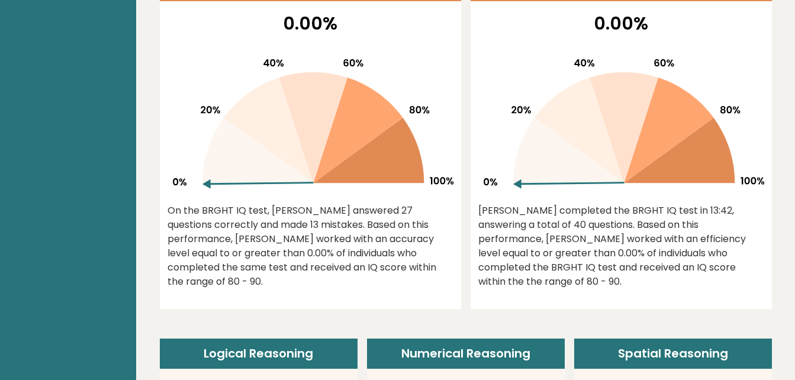
scroll to position [529, 0]
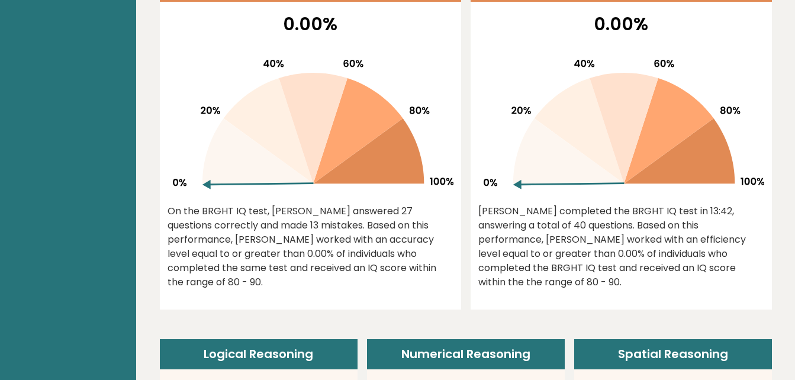
click at [552, 259] on div "Pardeep completed the BRGHT IQ test in 13:42, answering a total of 40 questions…" at bounding box center [621, 246] width 286 height 85
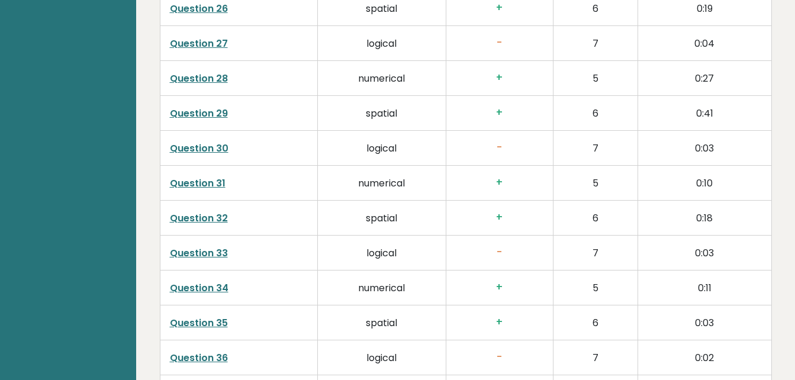
scroll to position [3033, 0]
